Goal: Task Accomplishment & Management: Use online tool/utility

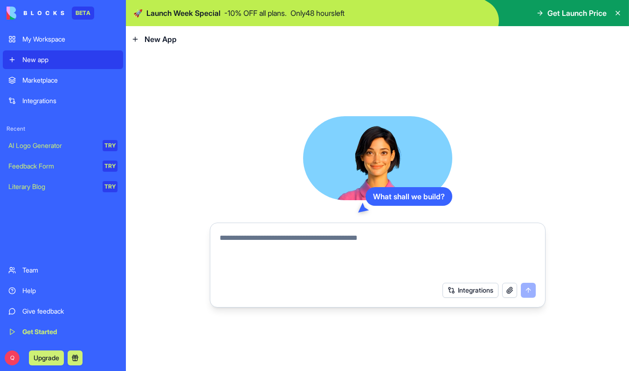
click at [577, 14] on span "Get Launch Price" at bounding box center [577, 12] width 59 height 11
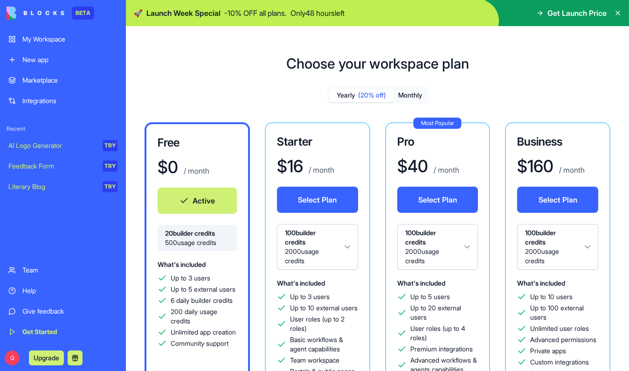
click at [66, 39] on div "My Workspace" at bounding box center [69, 39] width 95 height 9
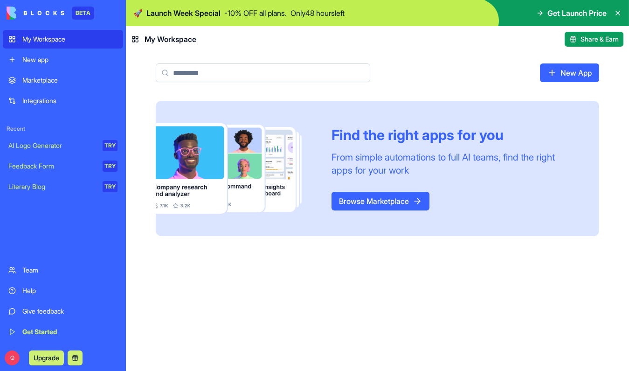
click at [93, 65] on link "New app" at bounding box center [63, 59] width 120 height 19
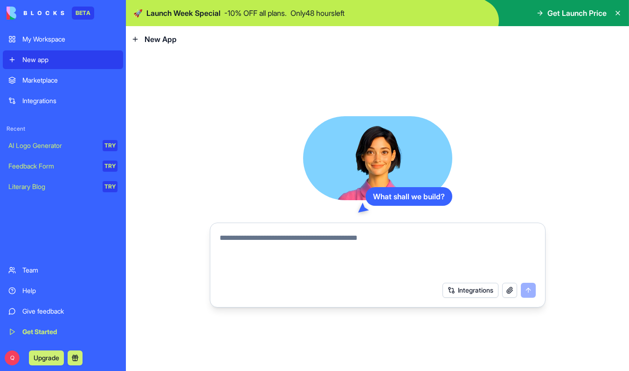
click at [480, 293] on button "Integrations" at bounding box center [471, 290] width 56 height 15
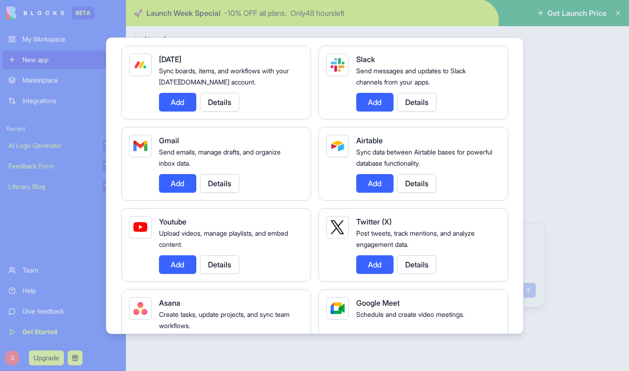
scroll to position [162, 0]
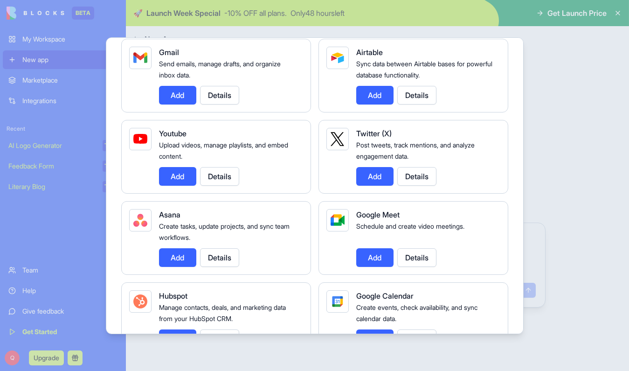
click at [184, 177] on button "Add" at bounding box center [177, 176] width 37 height 19
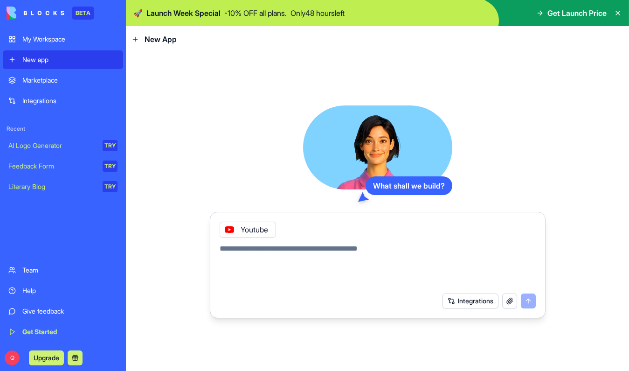
click at [475, 299] on button "Integrations" at bounding box center [471, 300] width 56 height 15
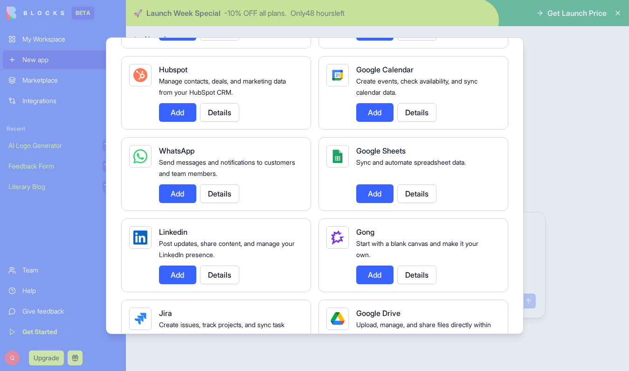
scroll to position [464, 0]
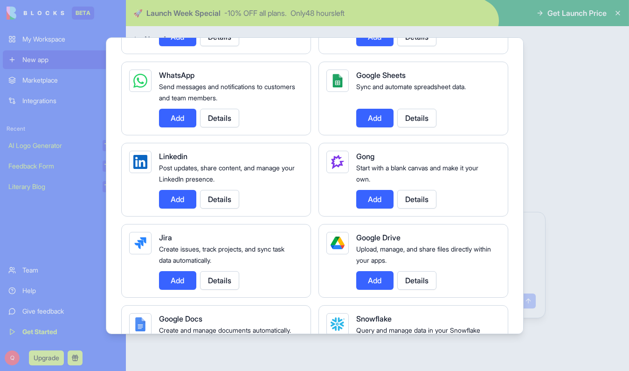
click at [180, 196] on button "Add" at bounding box center [177, 199] width 37 height 19
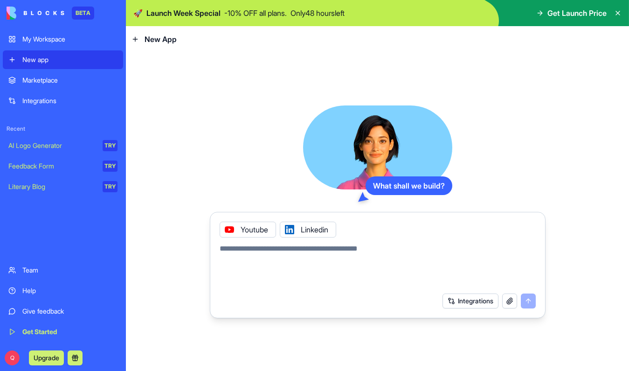
click at [464, 298] on button "Integrations" at bounding box center [471, 300] width 56 height 15
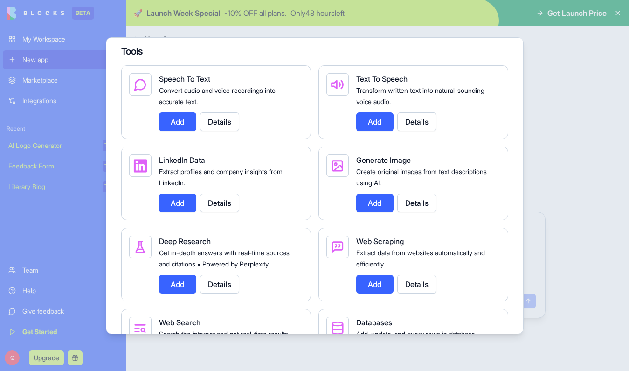
scroll to position [1077, 0]
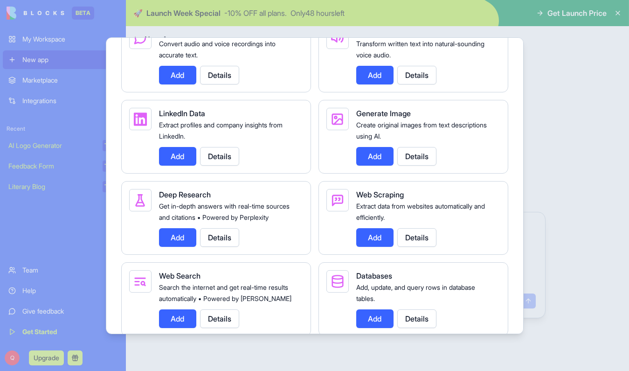
click at [176, 166] on button "Add" at bounding box center [177, 156] width 37 height 19
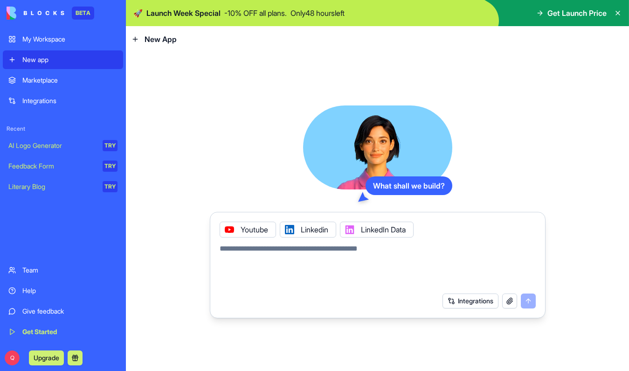
click at [468, 303] on button "Integrations" at bounding box center [471, 300] width 56 height 15
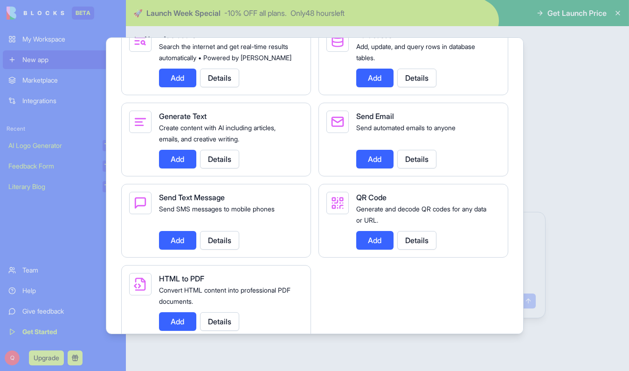
scroll to position [1246, 0]
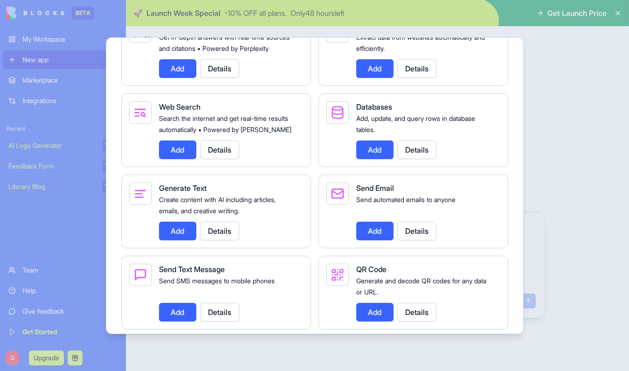
click at [219, 240] on button "Details" at bounding box center [219, 231] width 39 height 19
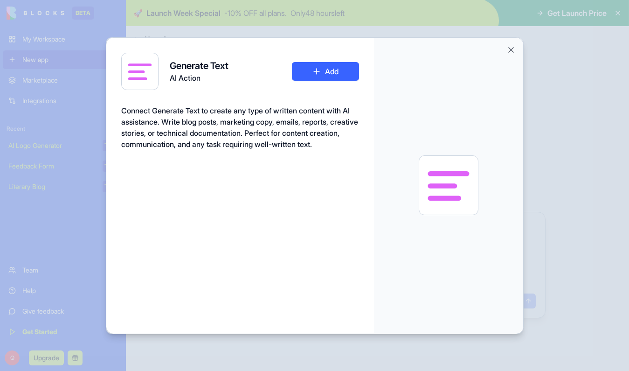
click at [321, 70] on button "Add" at bounding box center [325, 71] width 67 height 19
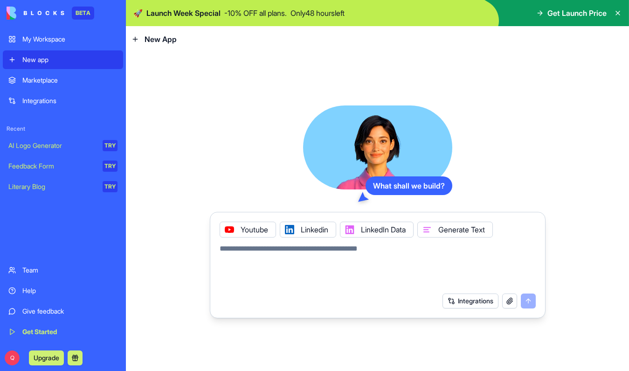
click at [485, 302] on button "Integrations" at bounding box center [471, 300] width 56 height 15
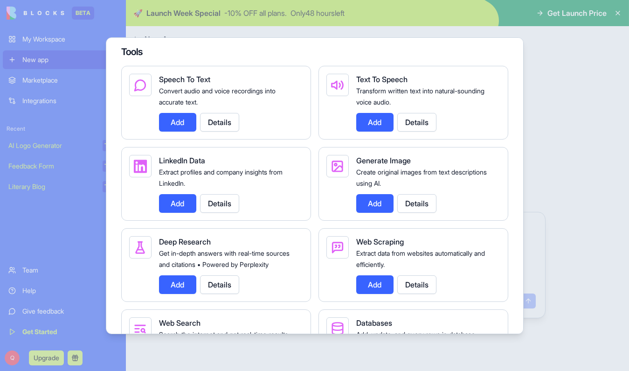
scroll to position [1140, 0]
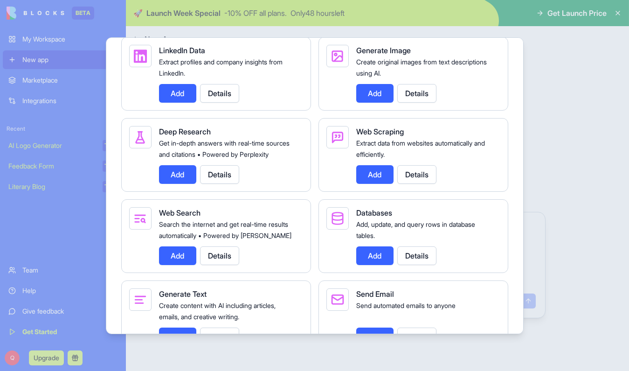
click at [373, 184] on button "Add" at bounding box center [374, 174] width 37 height 19
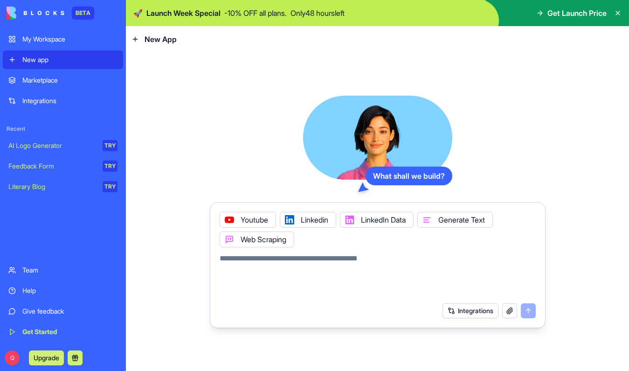
click at [353, 257] on textarea at bounding box center [378, 275] width 316 height 45
paste textarea "**********"
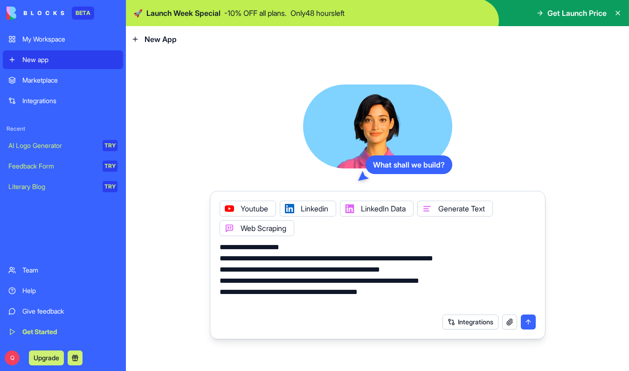
type textarea "**********"
click at [524, 325] on button "submit" at bounding box center [528, 321] width 15 height 15
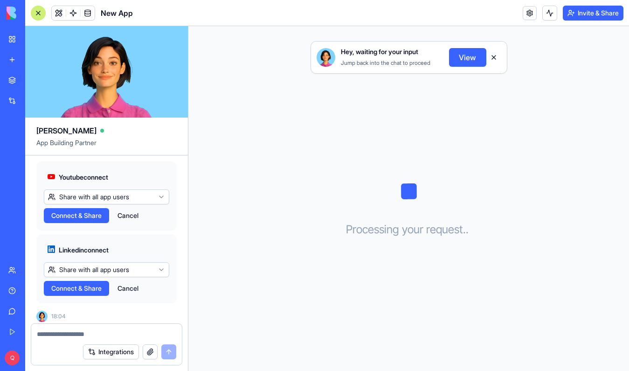
scroll to position [319, 0]
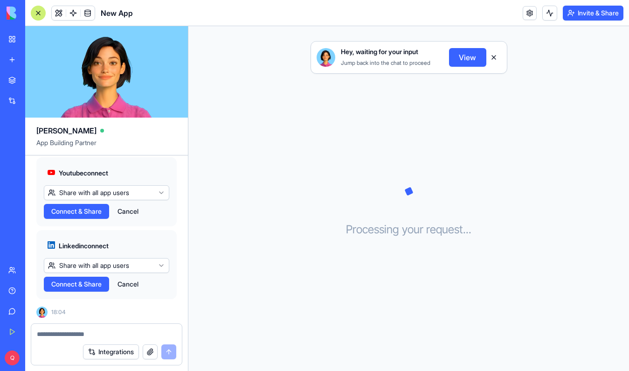
click at [87, 285] on span "Connect & Share" at bounding box center [76, 283] width 50 height 9
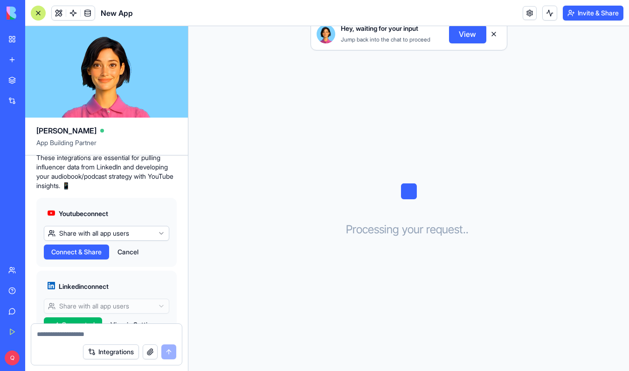
scroll to position [319, 0]
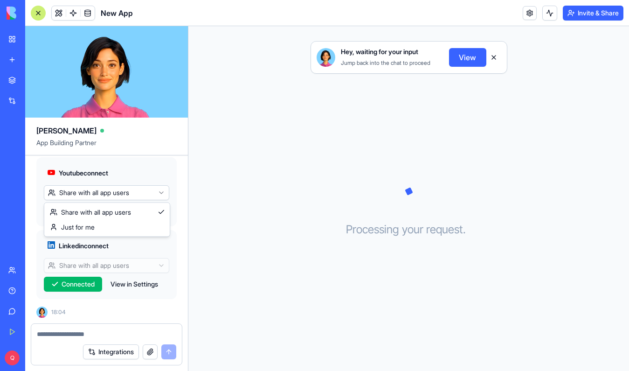
click at [108, 192] on html "BETA My Workspace New app Marketplace Integrations Recent New App AI Logo Gener…" at bounding box center [314, 185] width 629 height 371
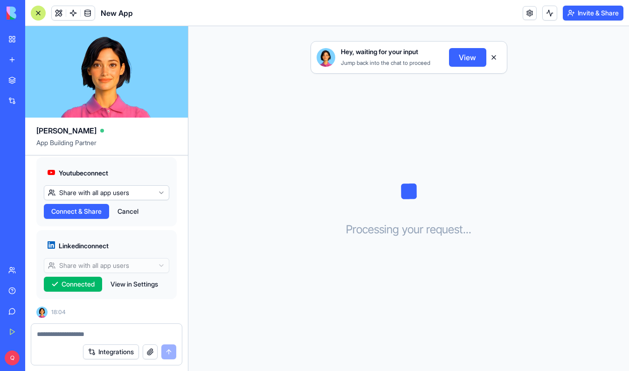
click at [108, 192] on html "BETA My Workspace New app Marketplace Integrations Recent New App AI Logo Gener…" at bounding box center [314, 185] width 629 height 371
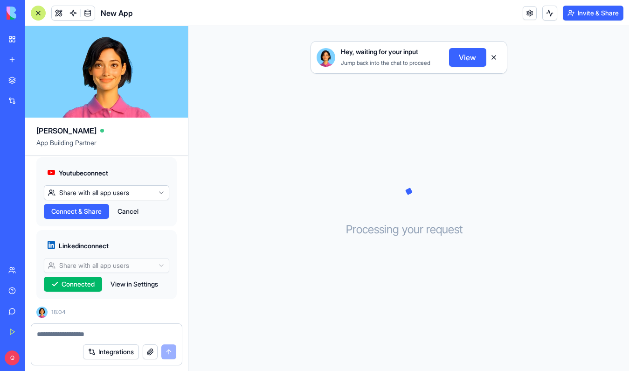
click at [121, 283] on button "View in Settings" at bounding box center [134, 284] width 57 height 15
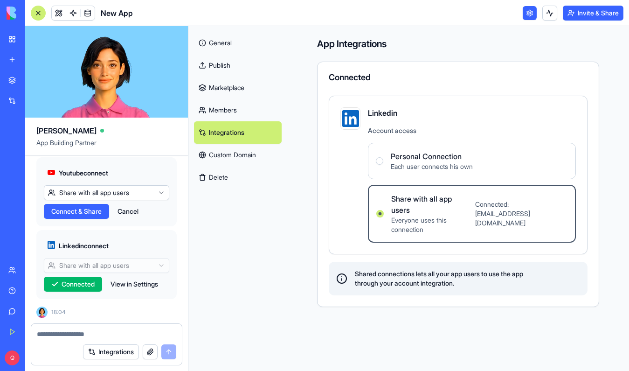
click at [418, 165] on span "Each user connects his own" at bounding box center [432, 166] width 82 height 9
click at [384, 165] on Connection "Personal Connection Each user connects his own" at bounding box center [379, 160] width 7 height 7
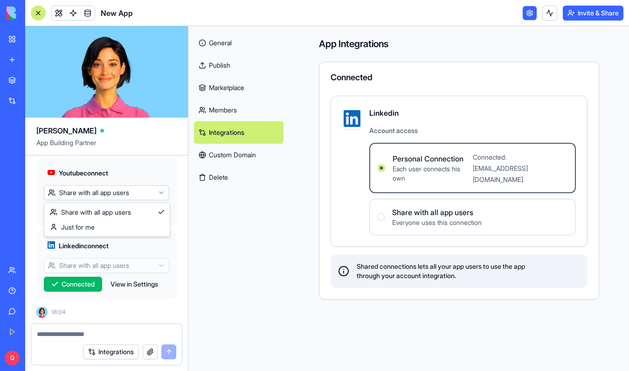
click at [98, 192] on html "BETA My Workspace New app Marketplace Integrations Recent New App AI Logo Gener…" at bounding box center [314, 185] width 629 height 371
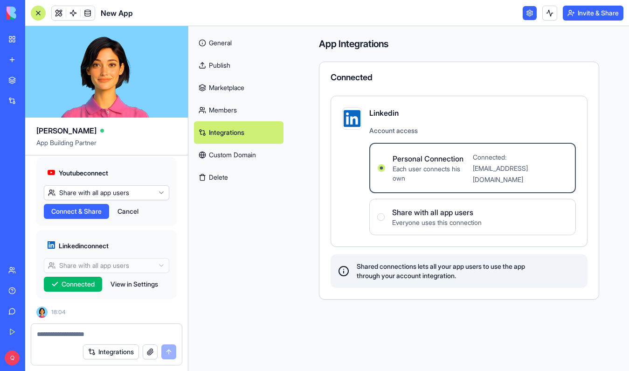
click at [96, 196] on html "BETA My Workspace New app Marketplace Integrations Recent New App AI Logo Gener…" at bounding box center [314, 185] width 629 height 371
click at [69, 210] on span "Connect" at bounding box center [64, 211] width 26 height 9
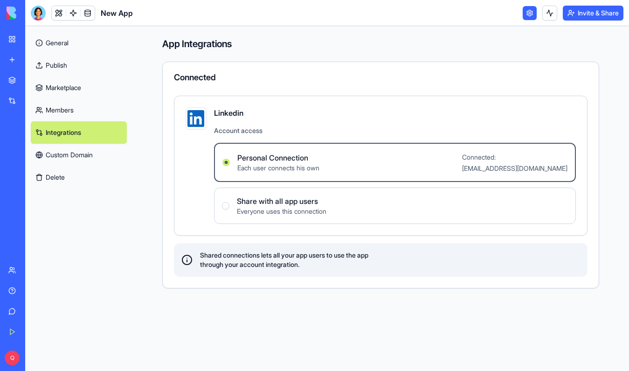
click at [80, 133] on link "Integrations" at bounding box center [79, 132] width 96 height 22
click at [56, 40] on link "General" at bounding box center [79, 43] width 96 height 22
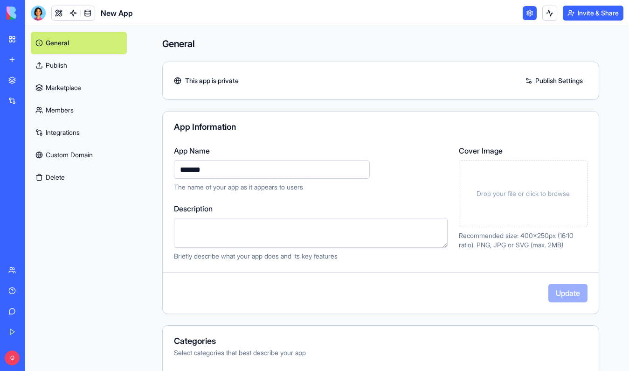
click at [19, 40] on link "My Workspace" at bounding box center [21, 39] width 37 height 19
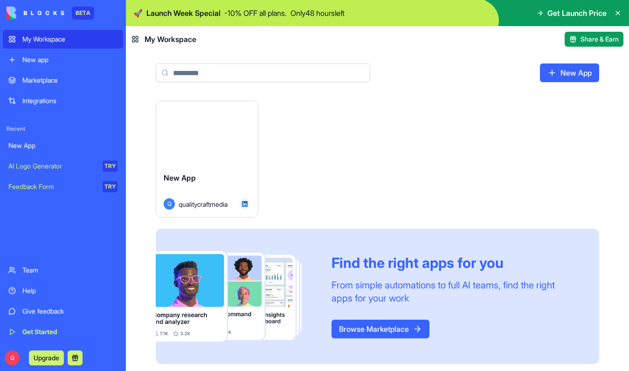
click at [192, 158] on div "Launch" at bounding box center [207, 132] width 102 height 63
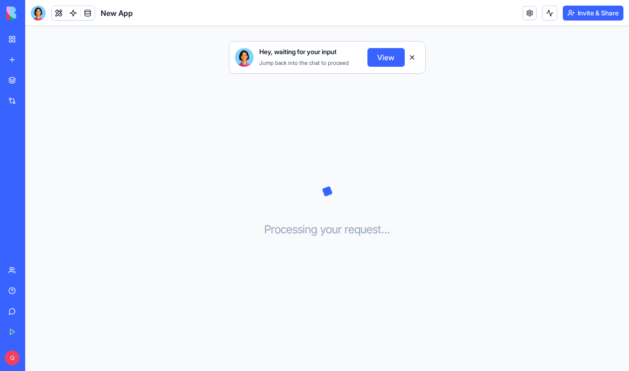
click at [378, 53] on button "View" at bounding box center [386, 57] width 37 height 19
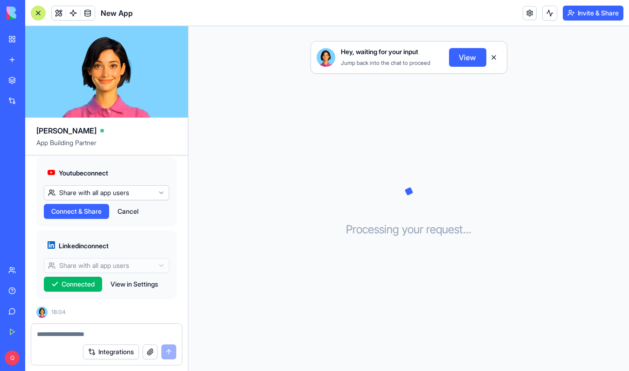
click at [75, 211] on span "Connect & Share" at bounding box center [76, 211] width 50 height 9
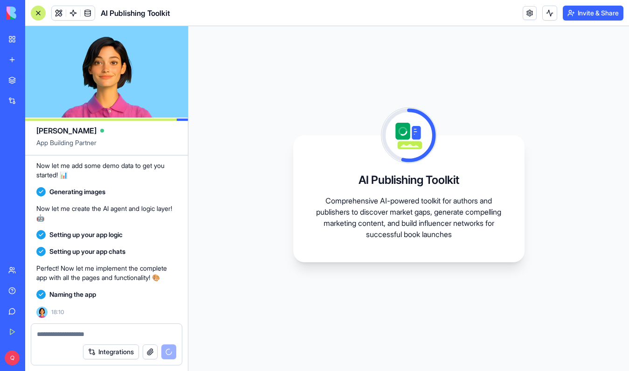
scroll to position [612, 0]
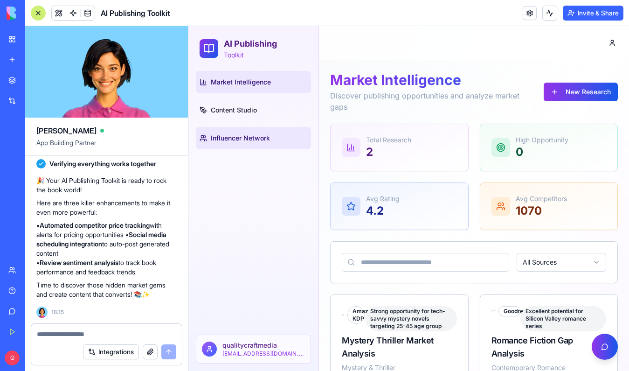
click at [259, 140] on span "Influencer Network" at bounding box center [240, 137] width 59 height 9
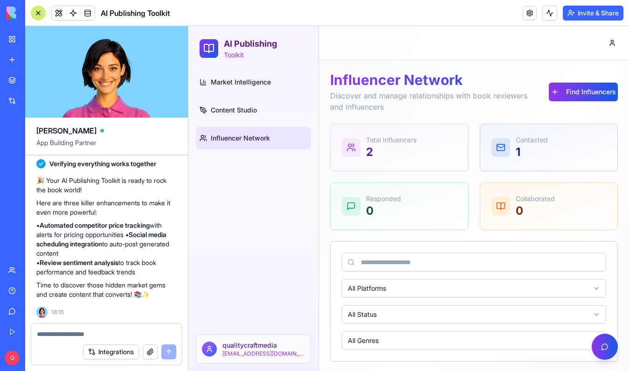
click at [378, 143] on p "Total Influencers" at bounding box center [391, 139] width 50 height 9
click at [356, 153] on div at bounding box center [351, 147] width 19 height 19
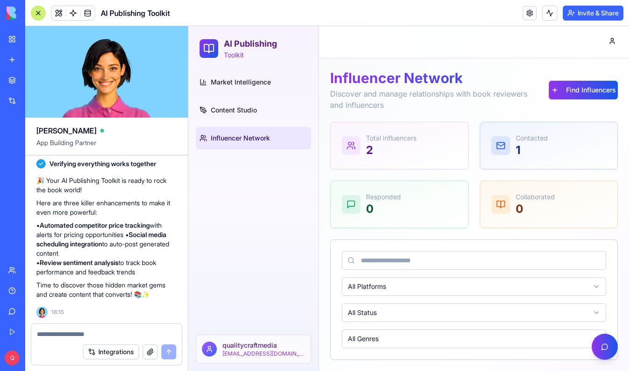
scroll to position [158, 0]
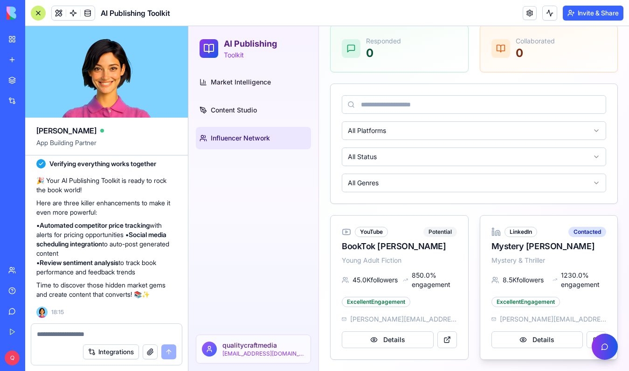
click at [502, 249] on div "Mystery Maven Mike" at bounding box center [549, 246] width 115 height 13
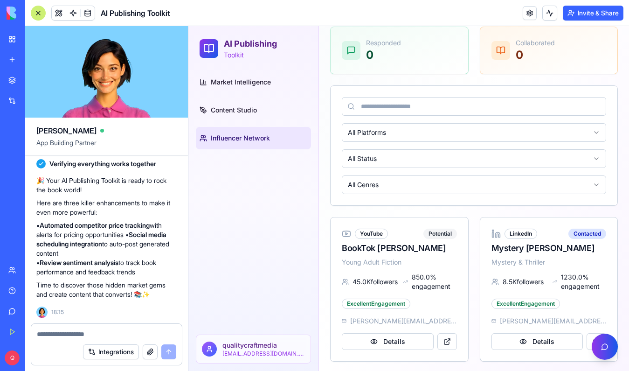
scroll to position [0, 0]
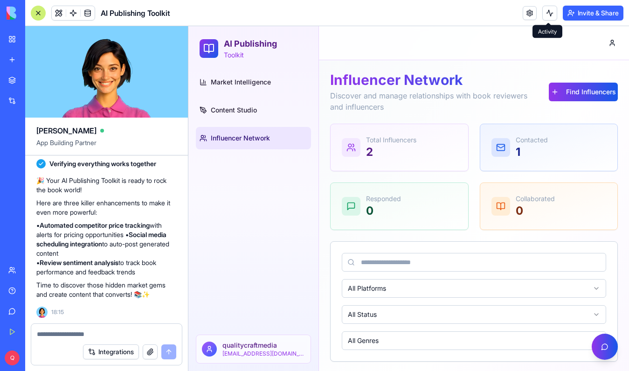
click at [544, 10] on button at bounding box center [550, 13] width 15 height 15
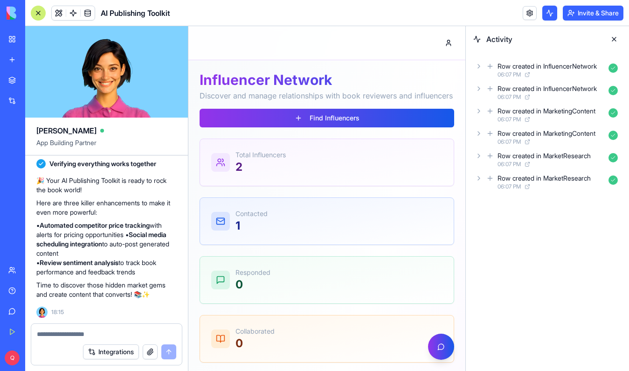
click at [544, 9] on button at bounding box center [550, 13] width 15 height 15
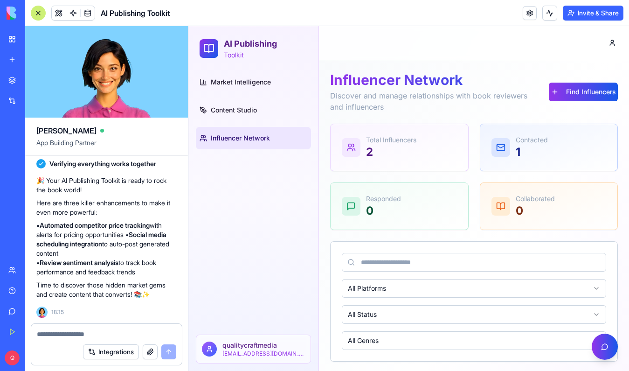
click at [111, 331] on textarea at bounding box center [107, 333] width 140 height 9
click at [238, 112] on span "Content Studio" at bounding box center [234, 109] width 46 height 9
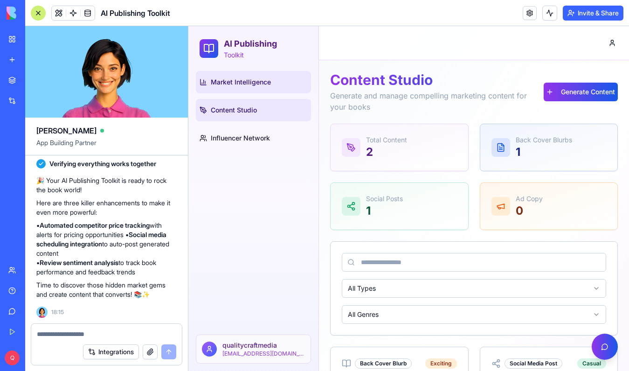
click at [251, 90] on link "Market Intelligence" at bounding box center [253, 82] width 115 height 22
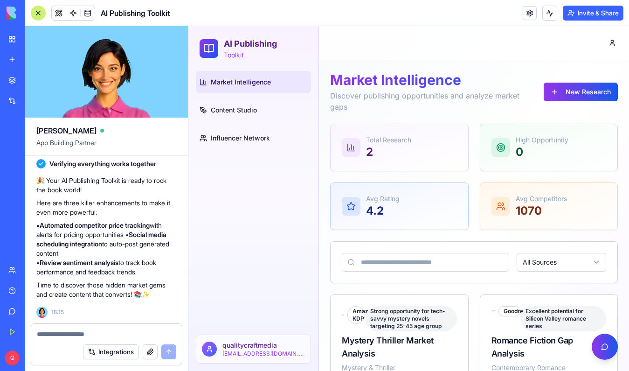
click at [534, 206] on p "1070" at bounding box center [541, 210] width 51 height 15
click at [556, 86] on button "New Research" at bounding box center [581, 92] width 74 height 19
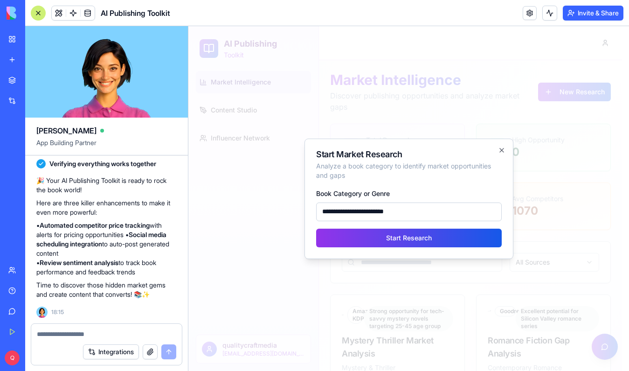
type input "**********"
click at [409, 237] on button "Start Research" at bounding box center [409, 238] width 186 height 19
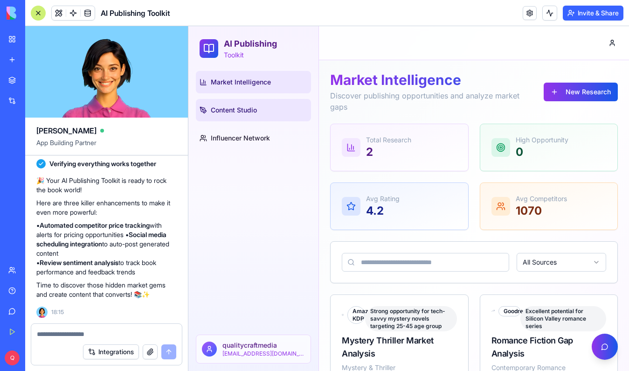
click at [230, 104] on link "Content Studio" at bounding box center [253, 110] width 115 height 22
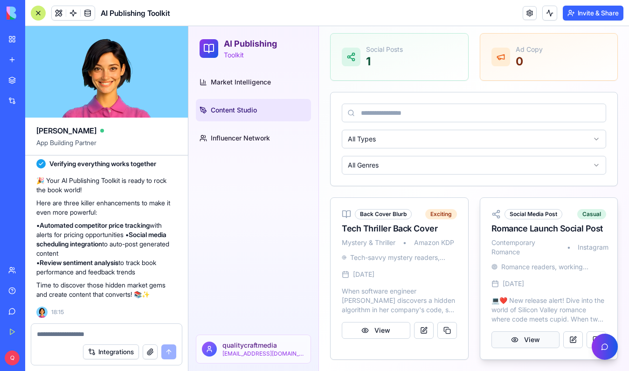
click at [502, 343] on button "View" at bounding box center [526, 339] width 69 height 17
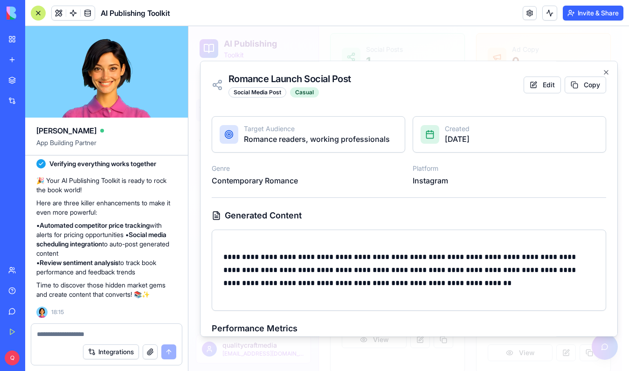
click at [256, 136] on p "Romance readers, working professionals" at bounding box center [317, 138] width 146 height 11
